Goal: Task Accomplishment & Management: Complete application form

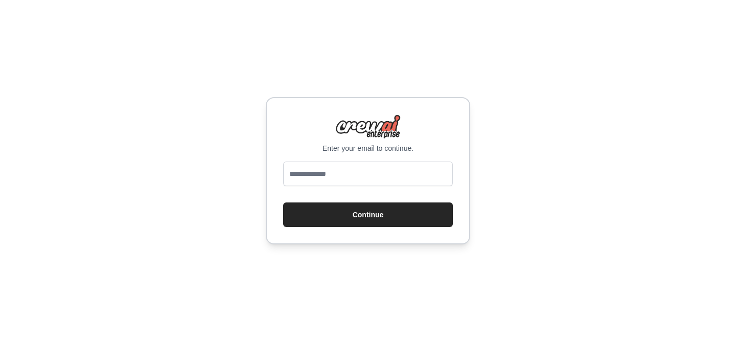
click at [230, 173] on div "Enter your email to continue. Continue" at bounding box center [368, 170] width 736 height 341
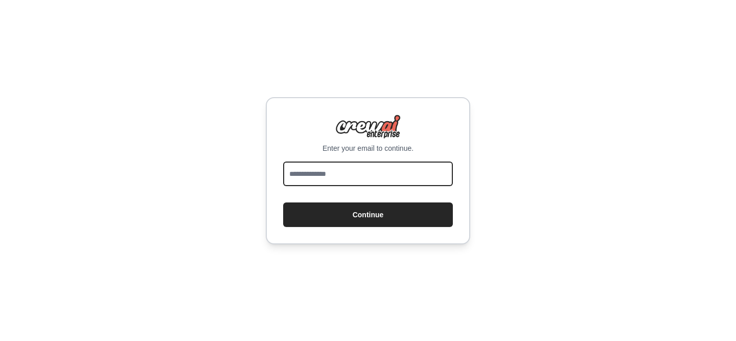
click at [383, 178] on input "email" at bounding box center [368, 174] width 170 height 25
type input "**********"
click at [283, 202] on button "Continue" at bounding box center [368, 214] width 170 height 25
